Goal: Find specific page/section: Find specific page/section

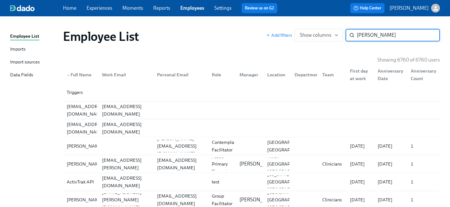
type input "[PERSON_NAME]"
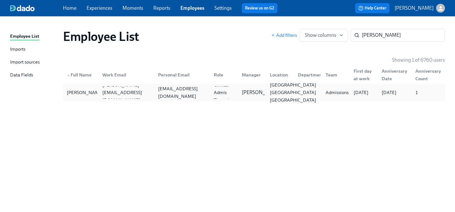
click at [284, 90] on div "[GEOGRAPHIC_DATA] [GEOGRAPHIC_DATA] [GEOGRAPHIC_DATA]" at bounding box center [292, 92] width 51 height 23
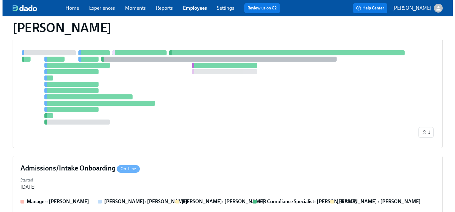
scroll to position [419, 0]
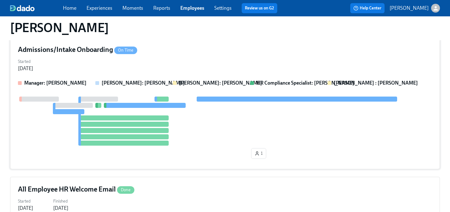
click at [215, 140] on div at bounding box center [225, 121] width 414 height 49
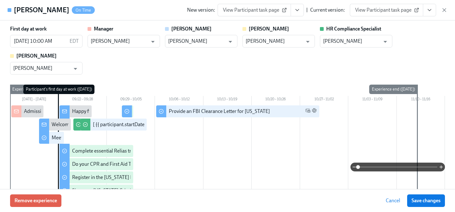
click at [430, 10] on icon "View task page" at bounding box center [429, 10] width 6 height 6
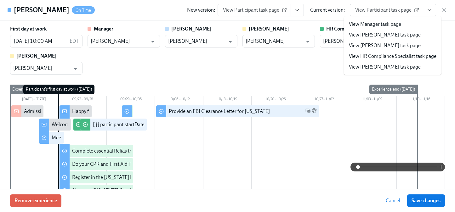
click at [387, 53] on link "View HR Compliance Specialist task page" at bounding box center [392, 56] width 87 height 7
